Goal: Information Seeking & Learning: Learn about a topic

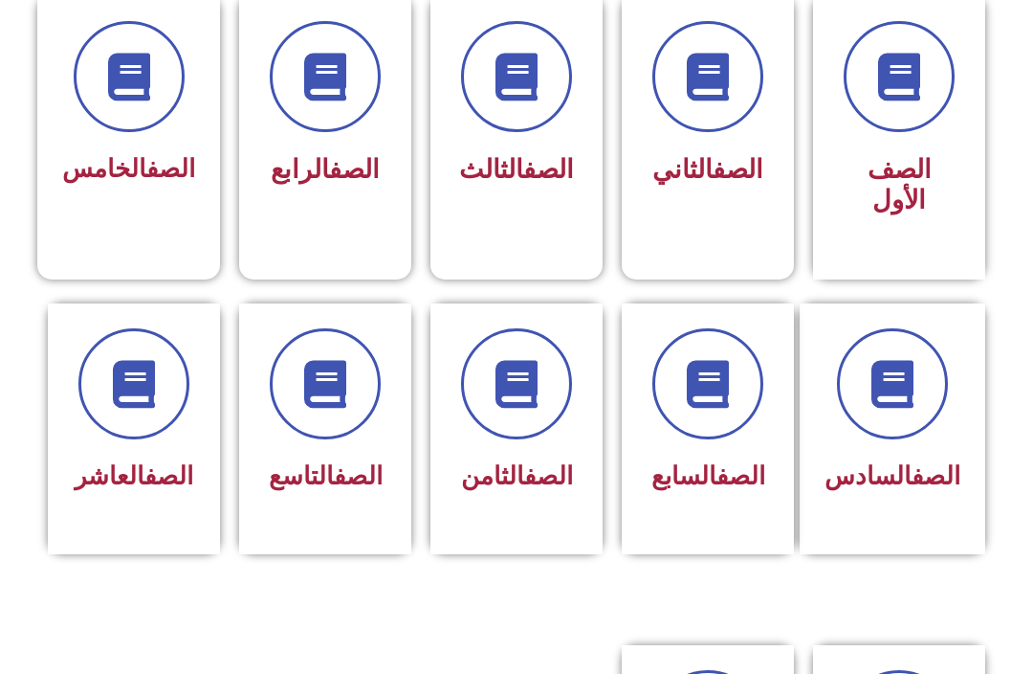
scroll to position [541, 0]
click at [727, 421] on span at bounding box center [707, 383] width 111 height 111
click at [745, 366] on span at bounding box center [707, 383] width 111 height 111
click at [714, 386] on icon at bounding box center [708, 384] width 48 height 48
click at [719, 339] on span at bounding box center [707, 383] width 111 height 111
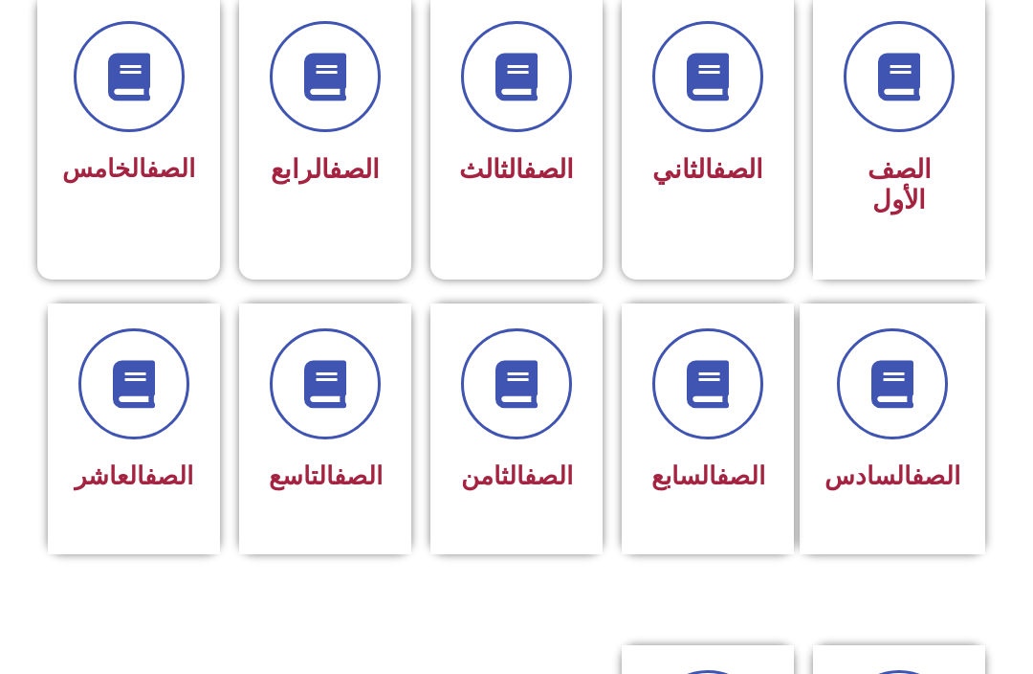
click at [723, 367] on icon at bounding box center [708, 384] width 48 height 48
click at [729, 369] on icon at bounding box center [708, 384] width 48 height 48
click at [718, 365] on icon at bounding box center [708, 384] width 48 height 48
click at [718, 424] on span at bounding box center [707, 383] width 111 height 111
click at [696, 391] on icon at bounding box center [708, 384] width 48 height 48
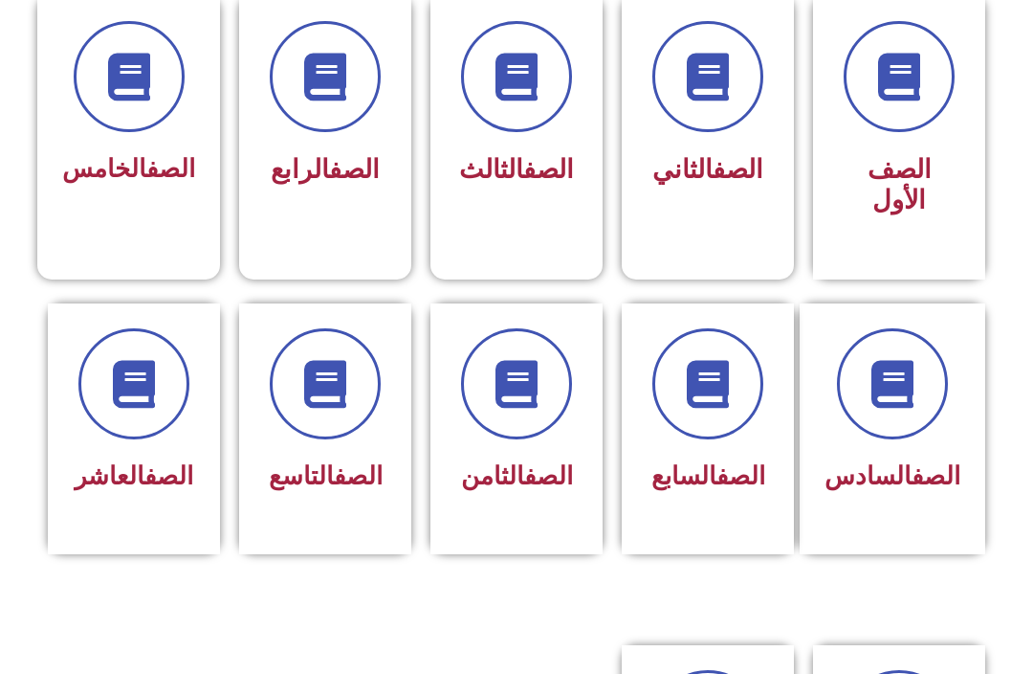
click at [716, 428] on span at bounding box center [707, 383] width 111 height 111
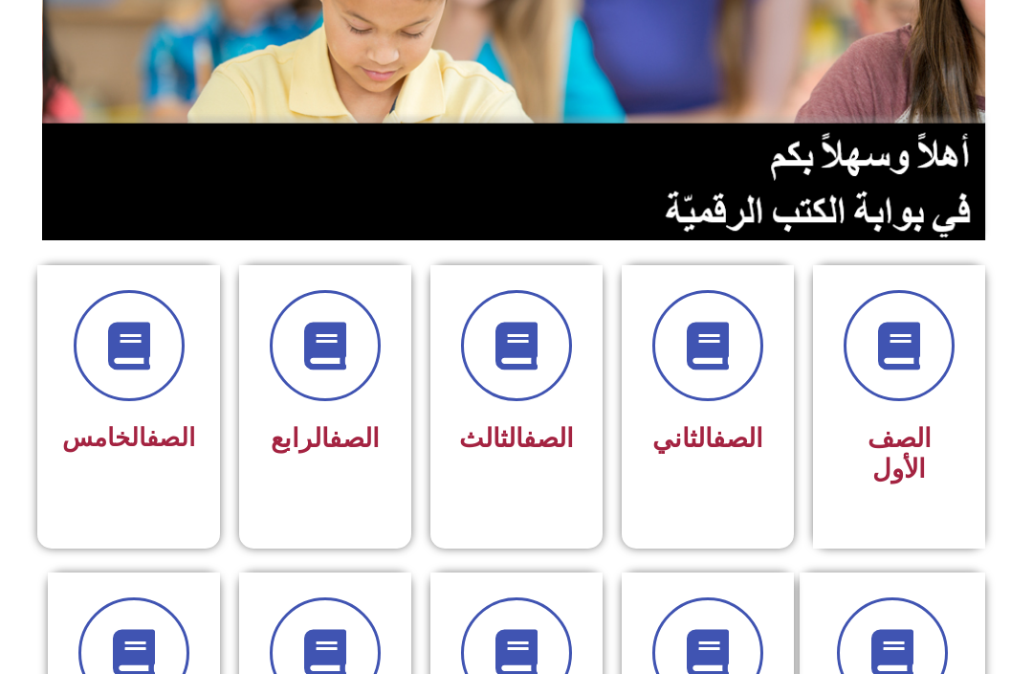
scroll to position [273, 0]
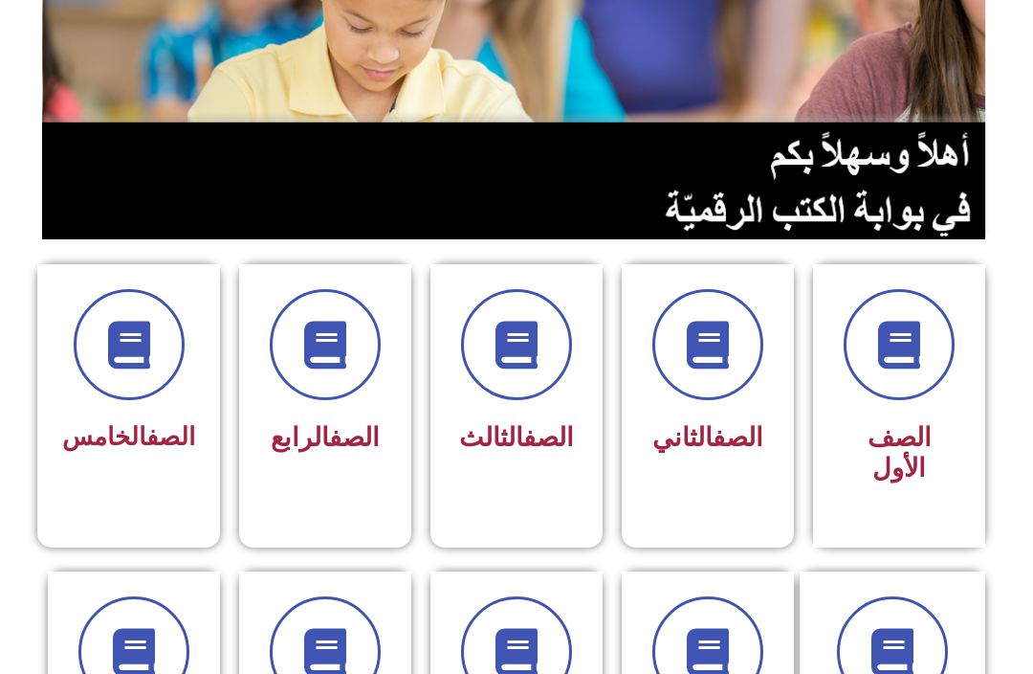
click at [732, 661] on icon at bounding box center [708, 652] width 48 height 48
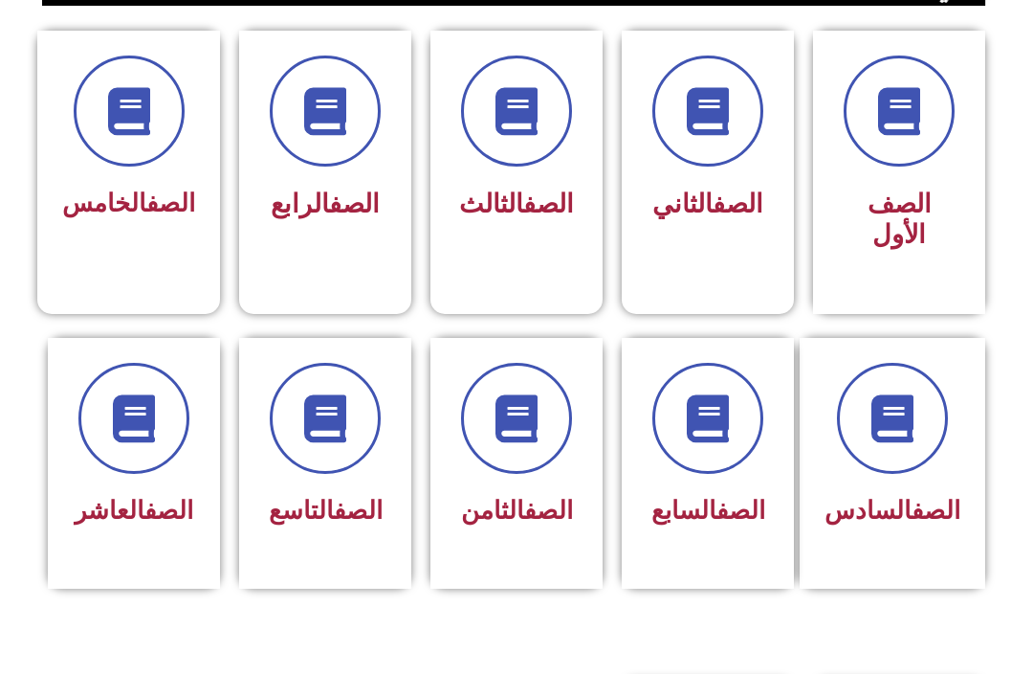
scroll to position [516, 0]
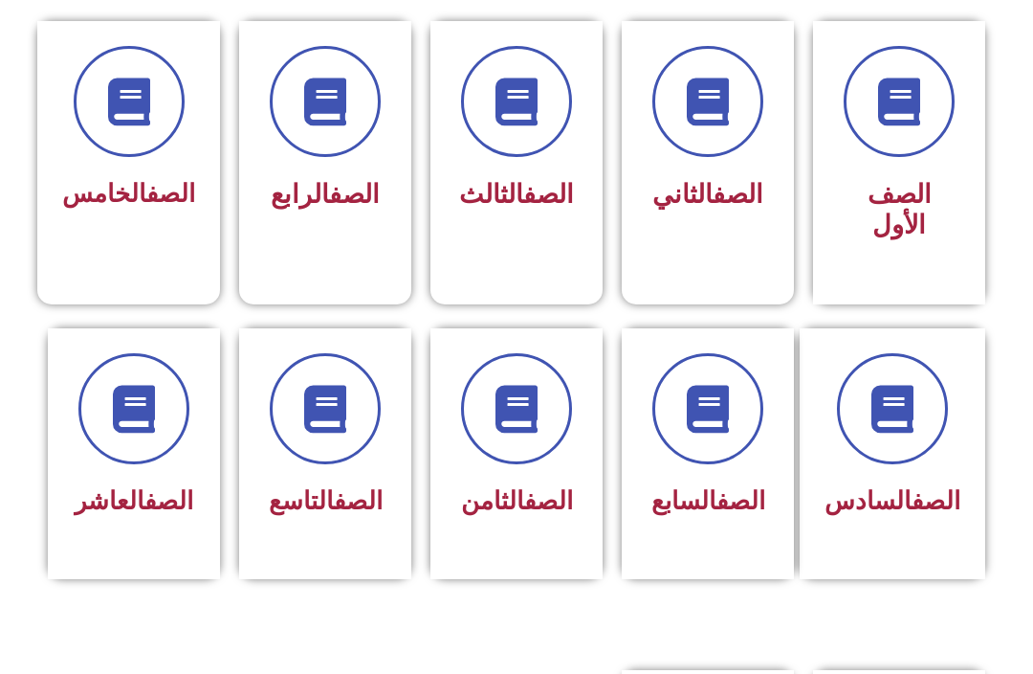
click at [730, 409] on icon at bounding box center [708, 409] width 48 height 48
click at [736, 420] on span at bounding box center [707, 408] width 111 height 111
click at [886, 414] on icon at bounding box center [893, 409] width 48 height 48
click at [795, 436] on div "الصف السابع" at bounding box center [707, 453] width 191 height 251
click at [769, 470] on div "الصف السابع" at bounding box center [708, 453] width 172 height 251
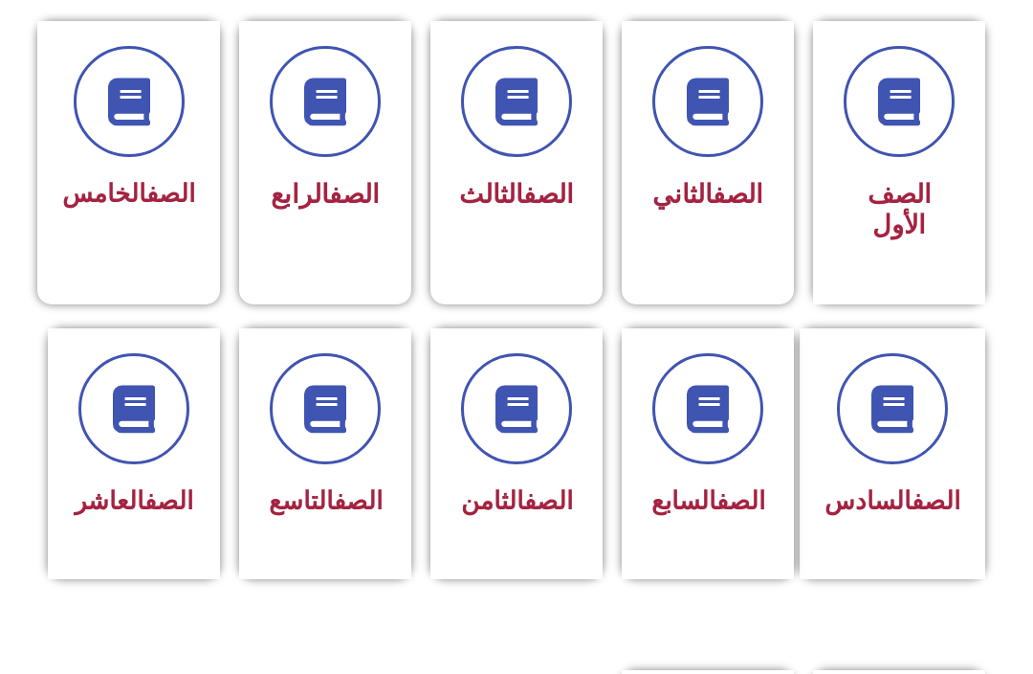
click at [688, 373] on span at bounding box center [707, 408] width 111 height 111
click at [728, 348] on div "الصف السابع" at bounding box center [708, 453] width 172 height 251
click at [704, 429] on icon at bounding box center [708, 409] width 48 height 48
click at [703, 439] on span at bounding box center [707, 408] width 111 height 111
click at [701, 449] on span at bounding box center [707, 408] width 111 height 111
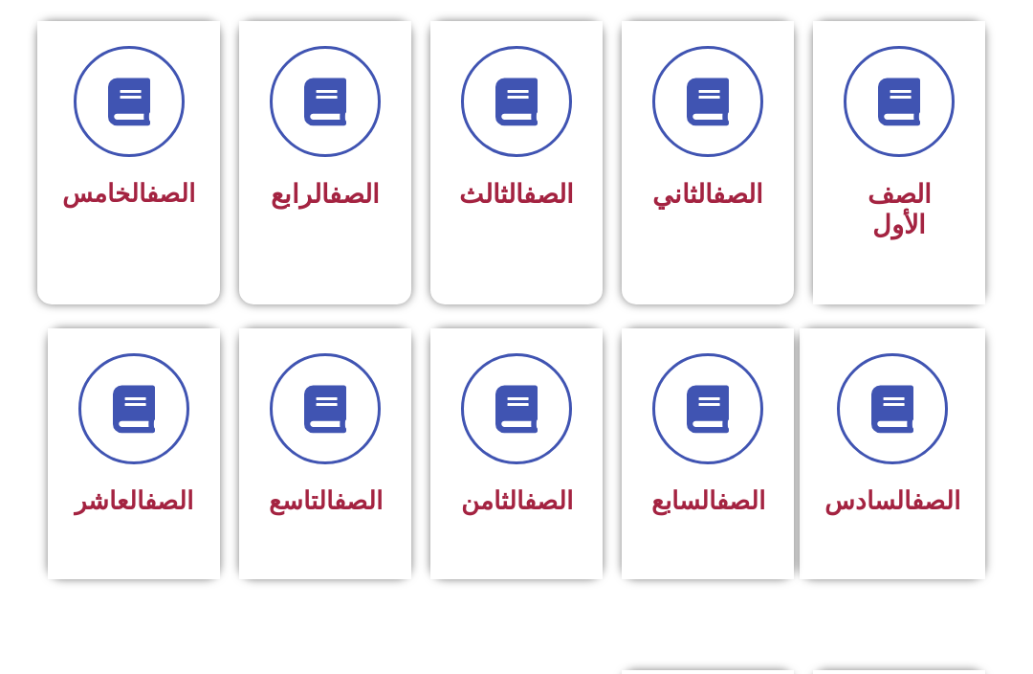
click at [703, 450] on span at bounding box center [707, 408] width 111 height 111
click at [705, 451] on span at bounding box center [707, 408] width 111 height 111
click at [703, 449] on span at bounding box center [707, 408] width 111 height 111
click at [698, 461] on span at bounding box center [707, 408] width 111 height 111
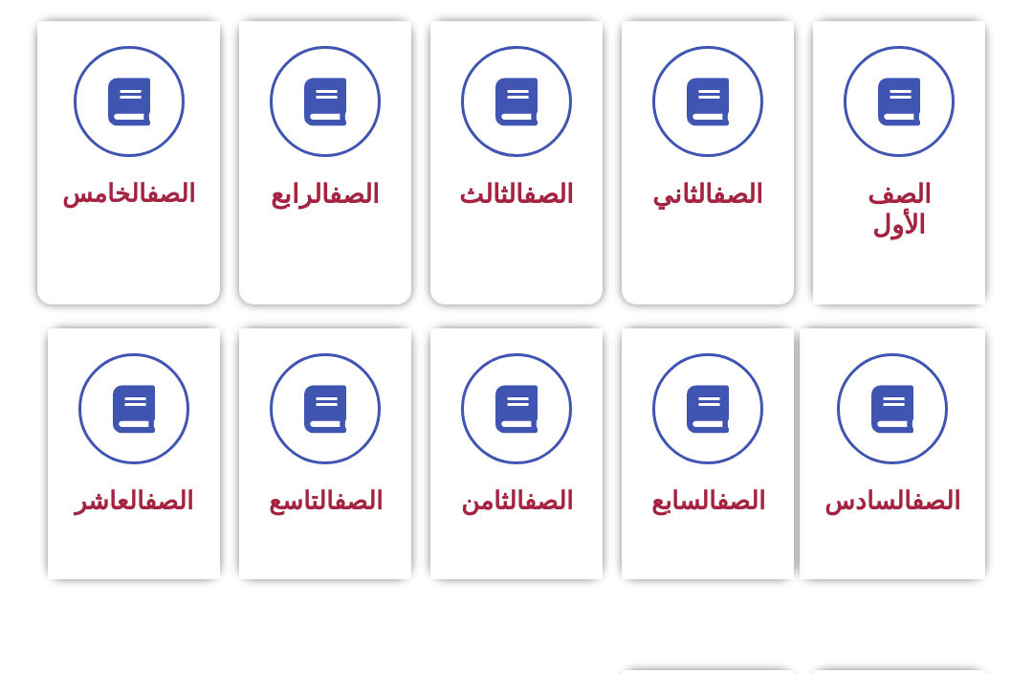
click at [763, 264] on div "الصف الثاني" at bounding box center [708, 147] width 172 height 252
click at [696, 474] on div "الصف السابع" at bounding box center [708, 439] width 122 height 172
click at [698, 471] on div "الصف السابع" at bounding box center [708, 439] width 122 height 172
click at [712, 417] on icon at bounding box center [708, 409] width 48 height 48
click at [712, 416] on icon at bounding box center [708, 409] width 48 height 48
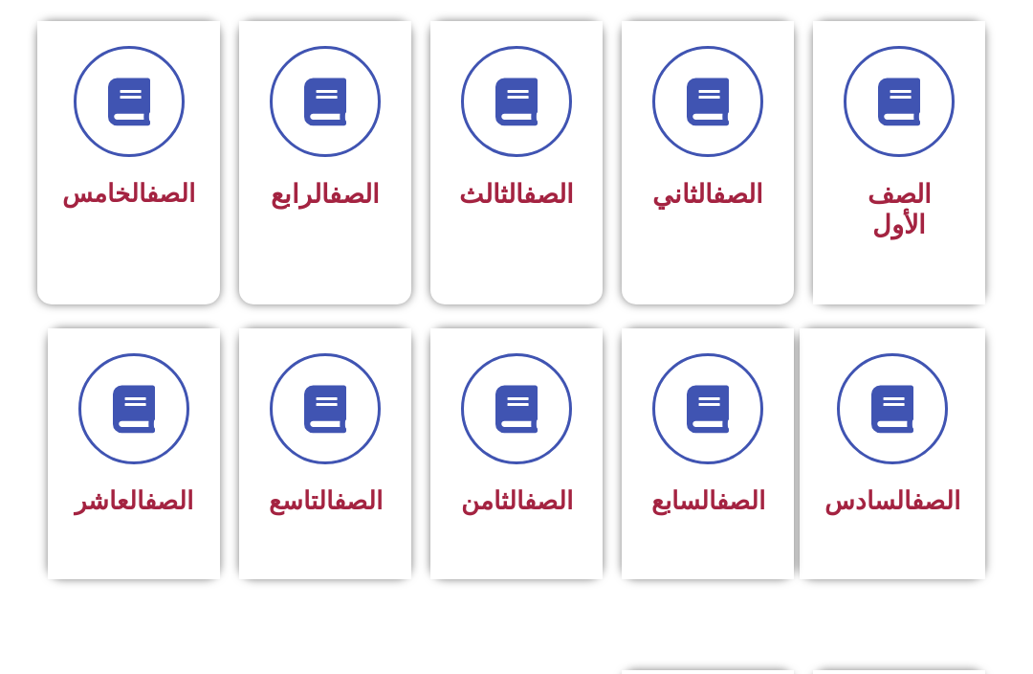
click at [715, 418] on icon at bounding box center [708, 409] width 48 height 48
click at [734, 435] on span at bounding box center [707, 408] width 111 height 111
click at [711, 422] on icon at bounding box center [708, 409] width 48 height 48
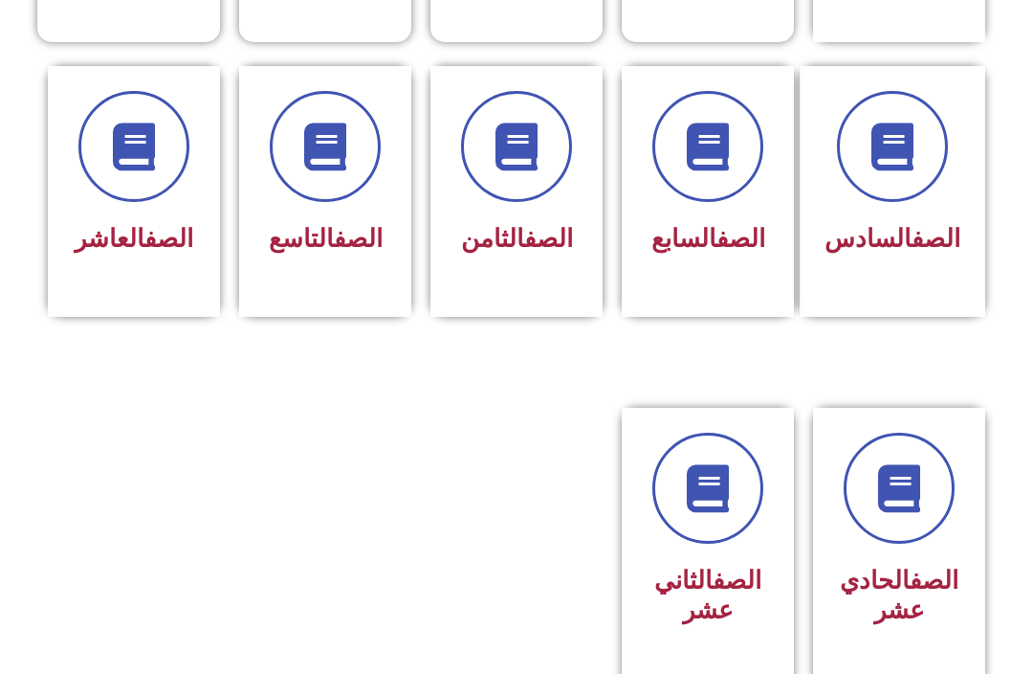
scroll to position [778, 0]
click at [726, 154] on icon at bounding box center [708, 146] width 48 height 48
click at [724, 173] on span at bounding box center [707, 146] width 111 height 111
click at [730, 167] on icon at bounding box center [708, 146] width 48 height 48
click at [703, 153] on icon at bounding box center [708, 146] width 48 height 48
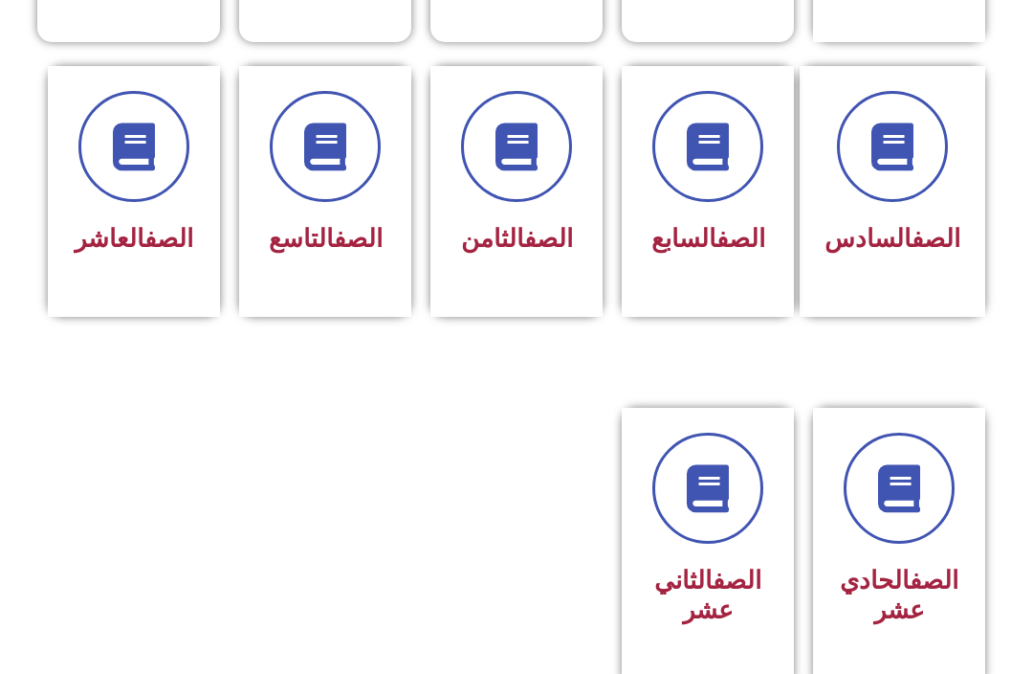
click at [723, 140] on icon at bounding box center [708, 146] width 48 height 48
click at [722, 147] on icon at bounding box center [708, 146] width 48 height 48
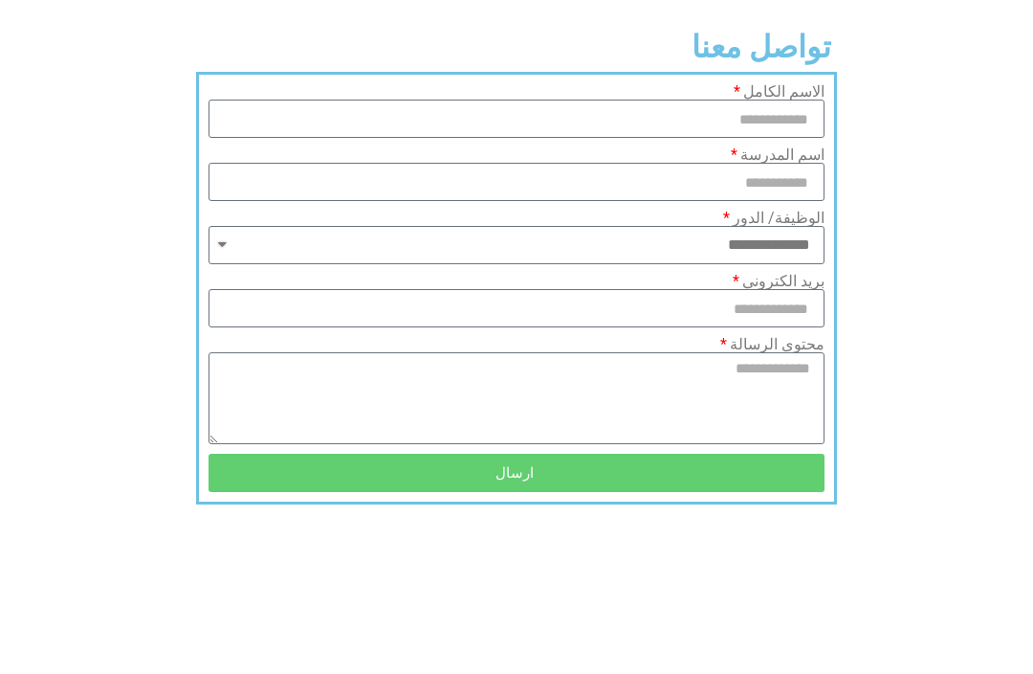
scroll to position [1528, 0]
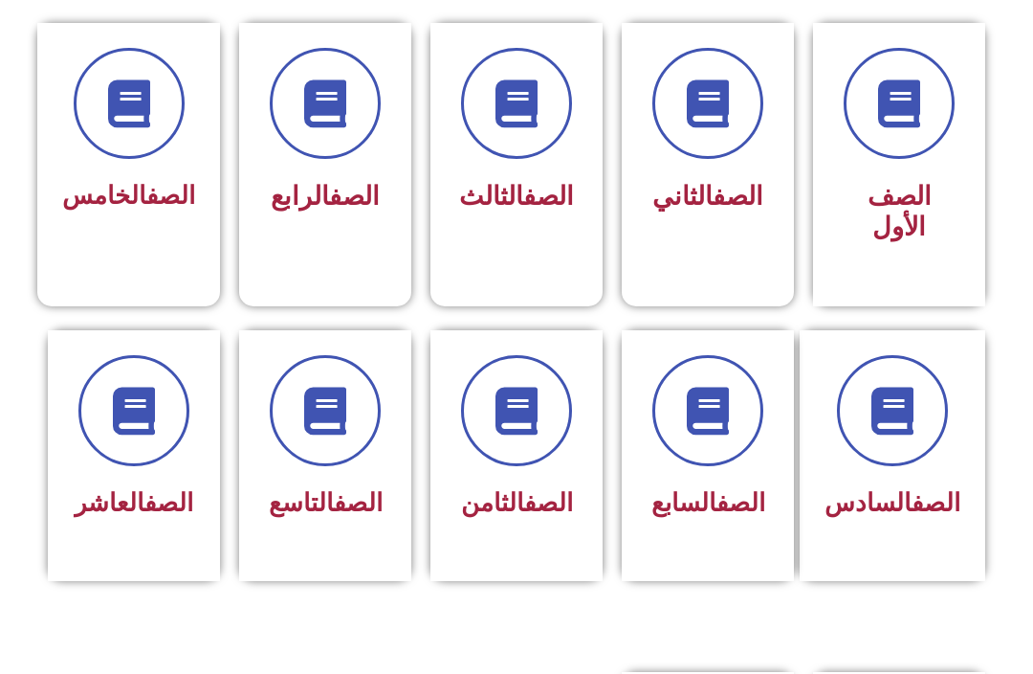
click at [726, 425] on icon at bounding box center [708, 411] width 48 height 48
click at [716, 418] on icon at bounding box center [708, 411] width 48 height 48
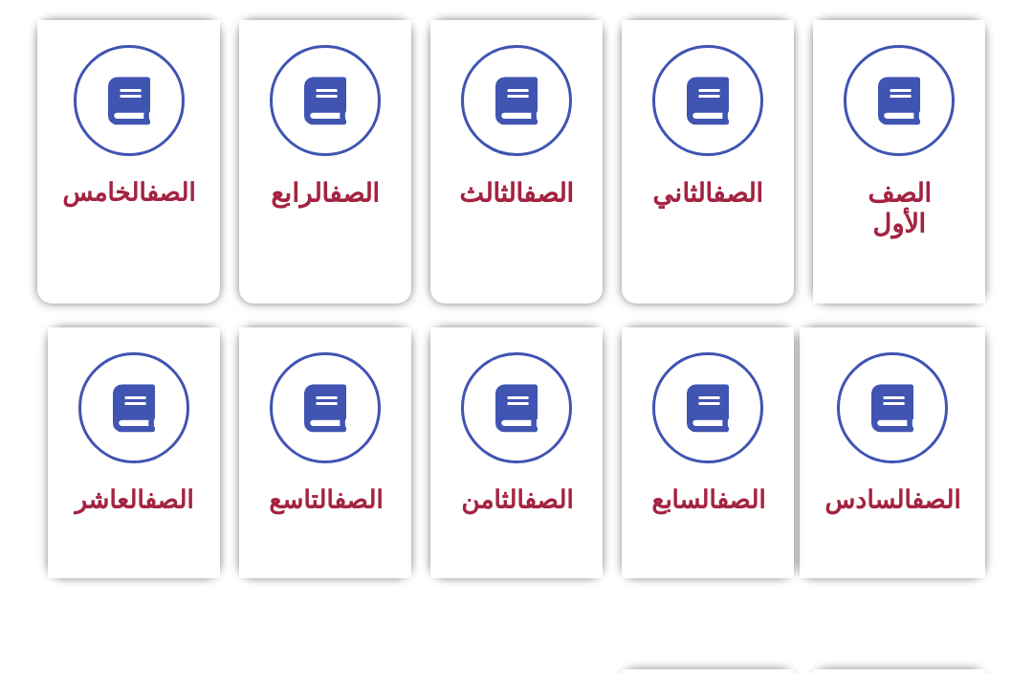
click at [726, 409] on icon at bounding box center [708, 409] width 48 height 48
click at [705, 343] on div "الصف السابع" at bounding box center [708, 453] width 172 height 251
click at [705, 426] on icon at bounding box center [708, 408] width 48 height 48
click at [693, 448] on span at bounding box center [707, 407] width 111 height 111
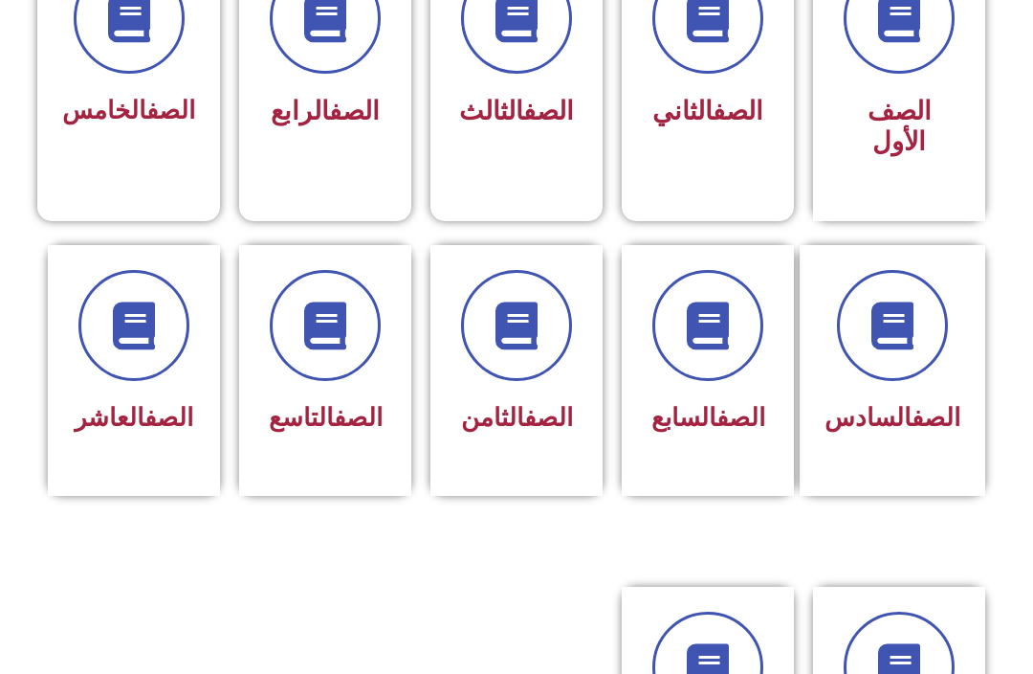
scroll to position [599, 0]
click at [712, 323] on icon at bounding box center [708, 325] width 48 height 48
click at [725, 327] on icon at bounding box center [708, 325] width 48 height 48
click at [719, 368] on span at bounding box center [707, 325] width 111 height 111
click at [723, 330] on icon at bounding box center [708, 325] width 48 height 48
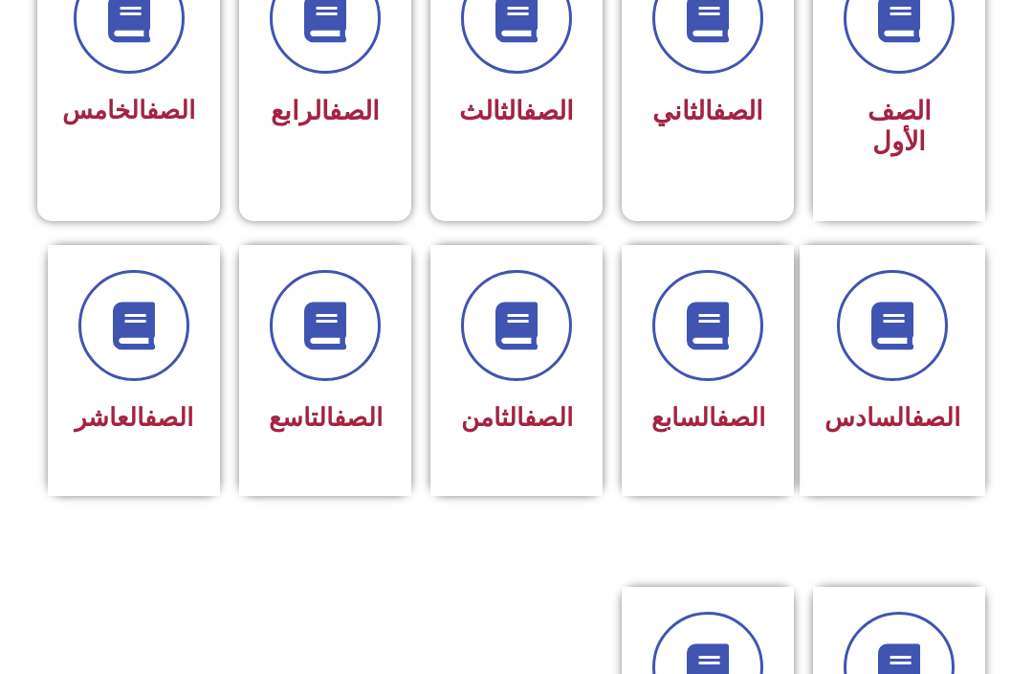
click at [732, 324] on icon at bounding box center [708, 325] width 48 height 48
click at [708, 340] on icon at bounding box center [708, 325] width 48 height 48
click at [740, 335] on span at bounding box center [707, 325] width 111 height 111
click at [756, 329] on span at bounding box center [707, 325] width 111 height 111
click at [709, 347] on icon at bounding box center [708, 325] width 48 height 48
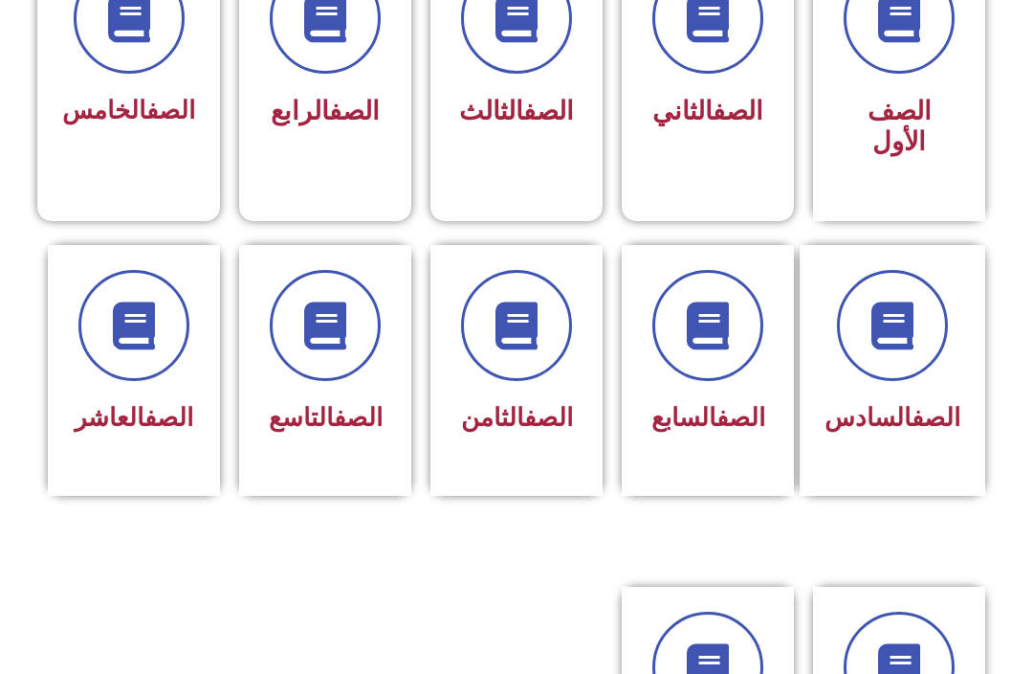
click at [703, 358] on span at bounding box center [707, 325] width 111 height 111
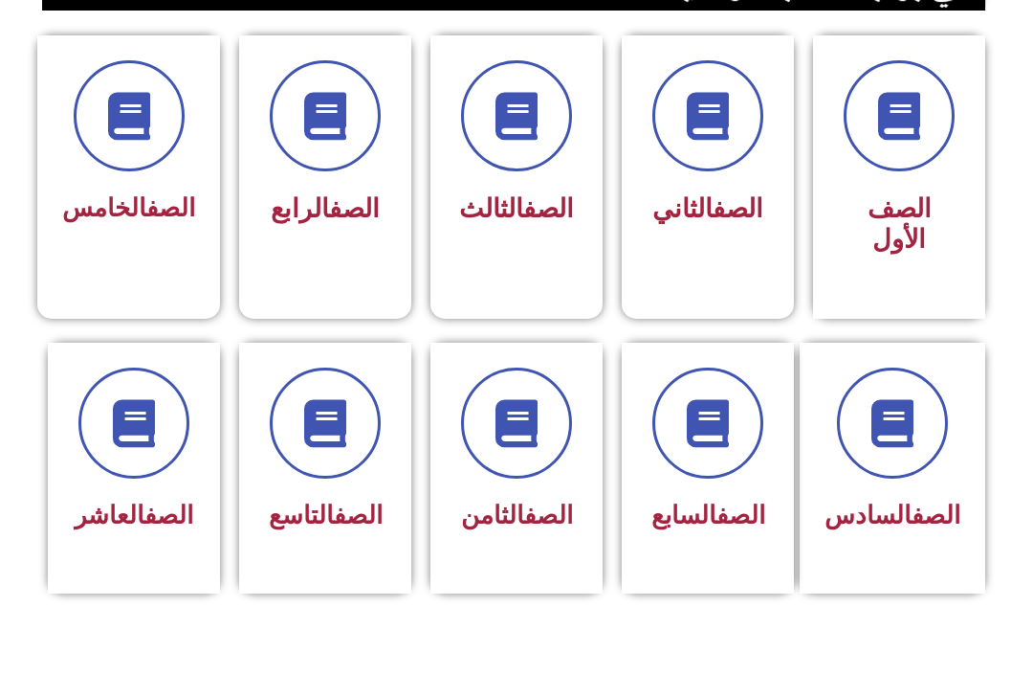
scroll to position [505, 0]
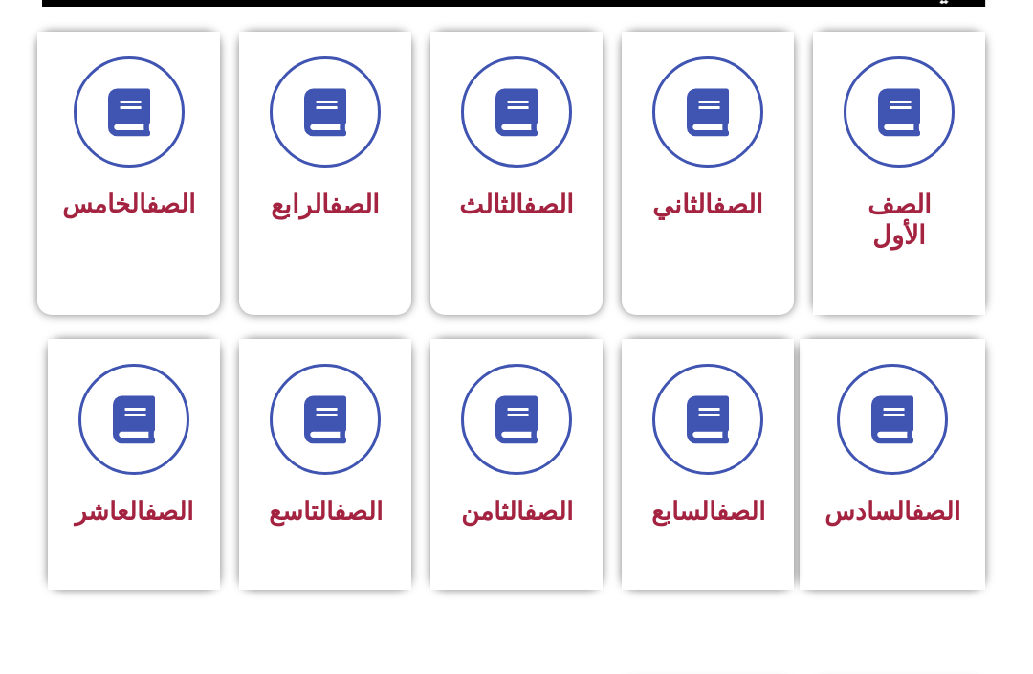
click at [693, 425] on icon at bounding box center [708, 419] width 48 height 48
click at [717, 497] on link "الصف" at bounding box center [741, 511] width 49 height 29
click at [718, 423] on div "الصف السابع" at bounding box center [708, 450] width 122 height 172
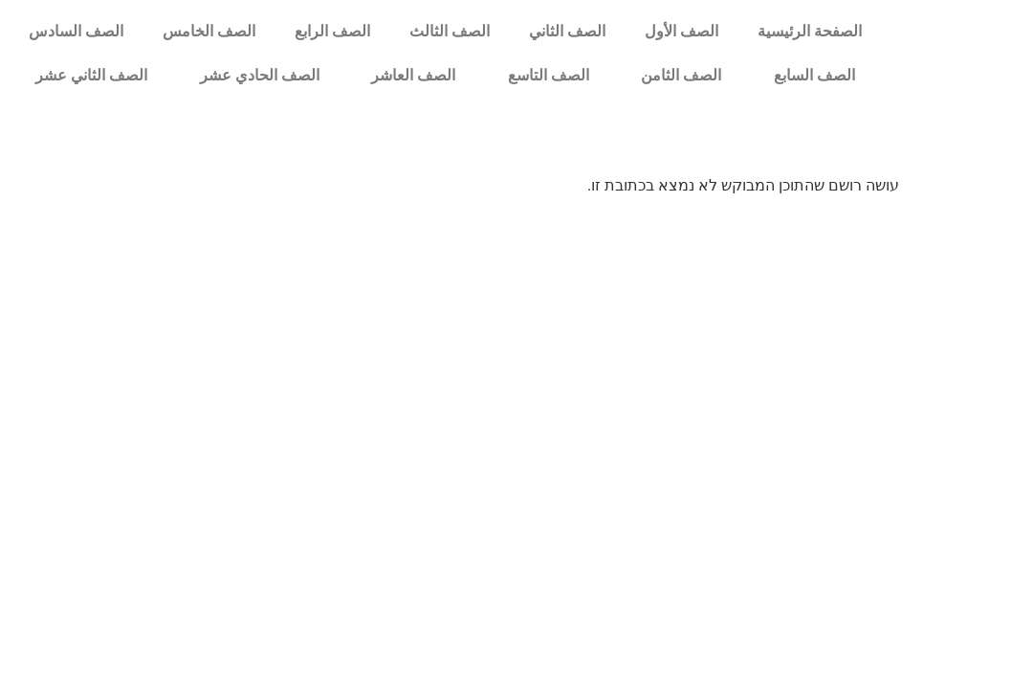
click at [833, 94] on link "الصف السابع" at bounding box center [814, 76] width 134 height 44
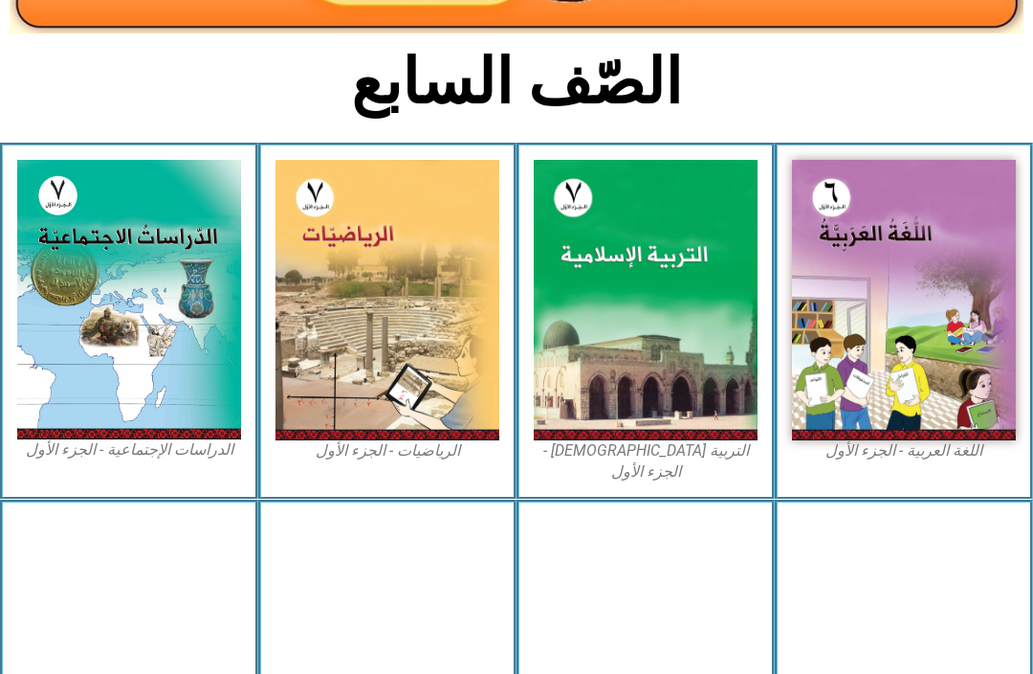
scroll to position [401, 0]
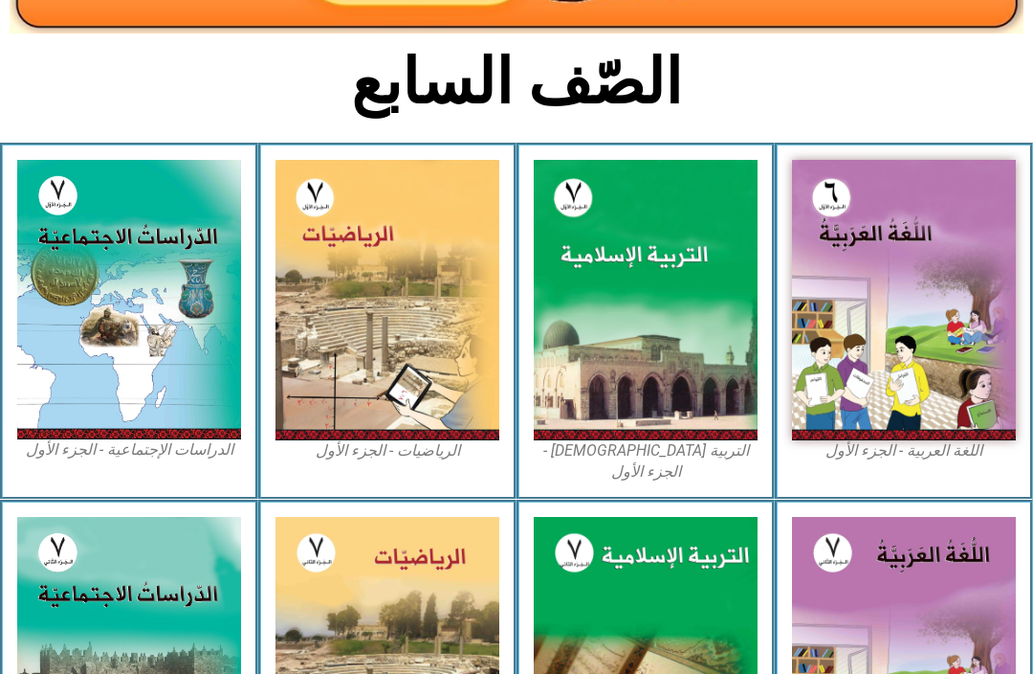
click at [612, 353] on img at bounding box center [646, 300] width 224 height 280
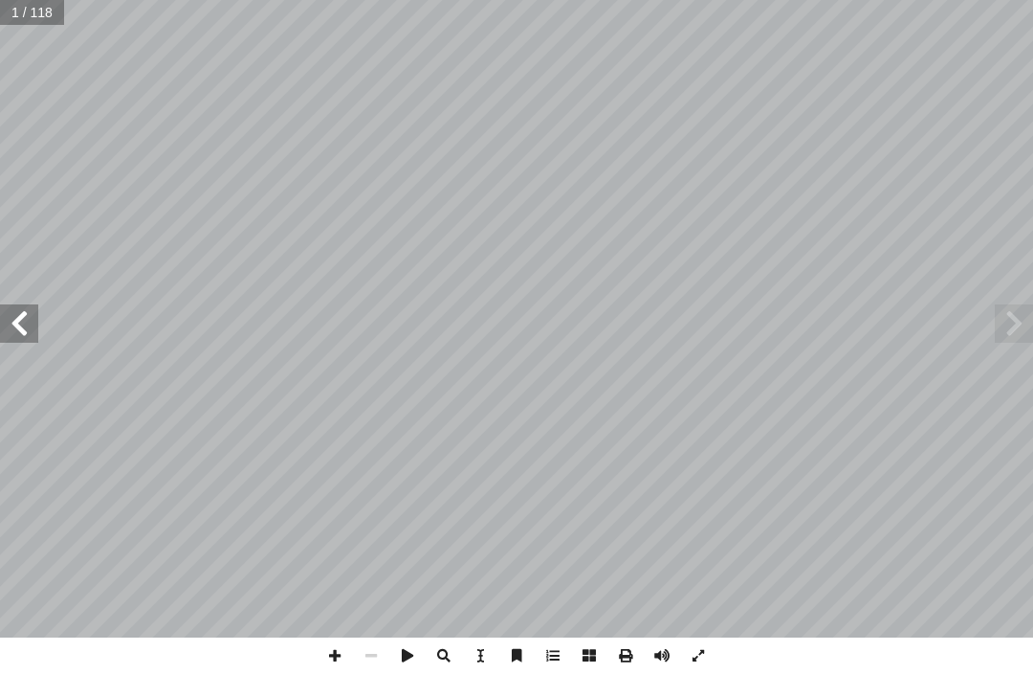
click at [27, 321] on span at bounding box center [19, 323] width 38 height 38
click at [24, 331] on span at bounding box center [19, 323] width 38 height 38
click at [24, 305] on span at bounding box center [19, 323] width 38 height 38
click at [26, 312] on span at bounding box center [19, 323] width 38 height 38
click at [26, 315] on span at bounding box center [19, 323] width 38 height 38
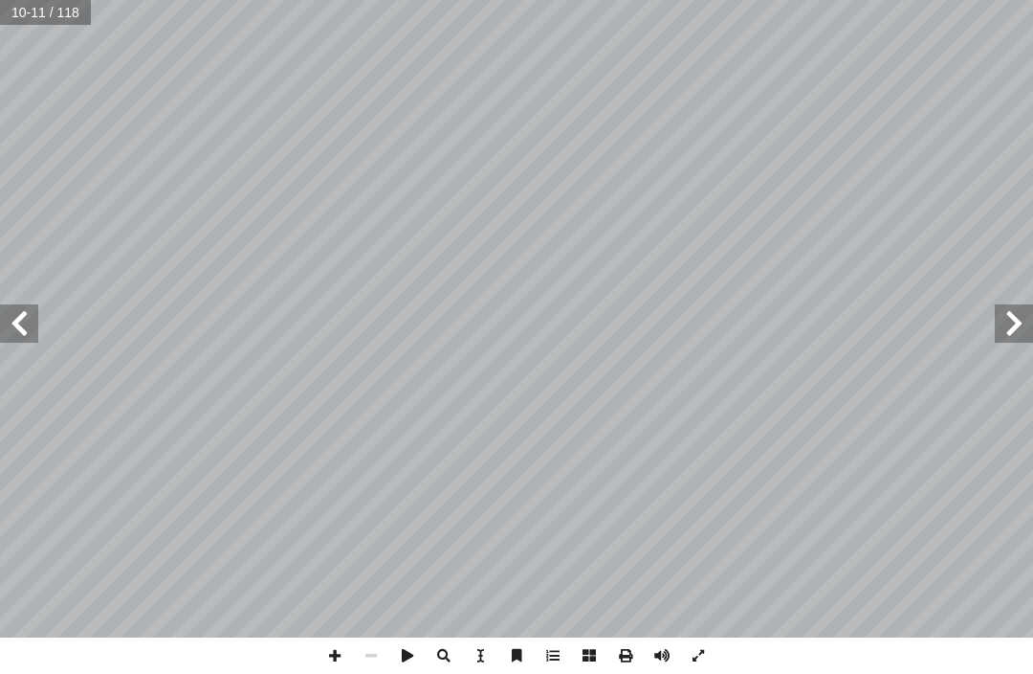
click at [29, 307] on span at bounding box center [19, 323] width 38 height 38
